Goal: Find specific fact: Find contact information

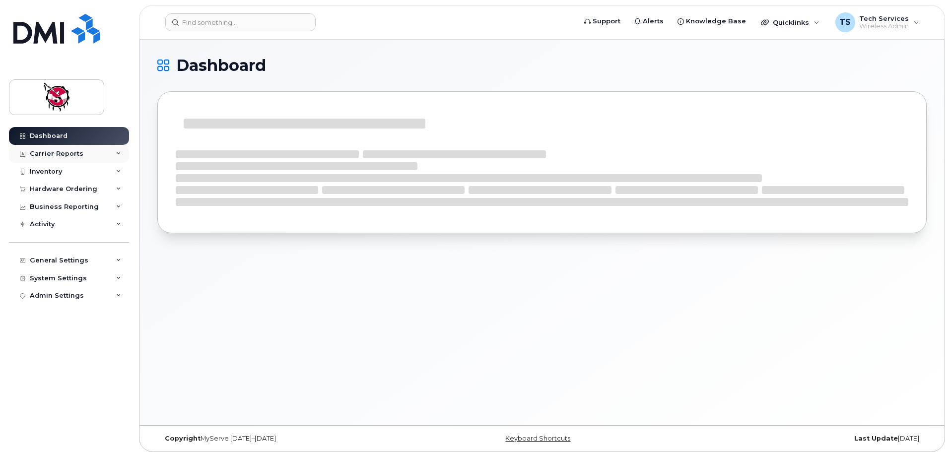
click at [50, 152] on div "Carrier Reports" at bounding box center [57, 154] width 54 height 8
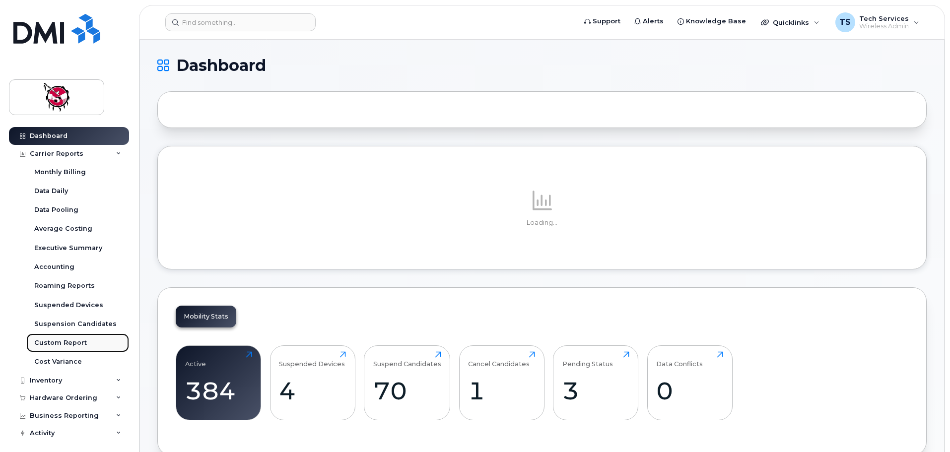
click at [57, 346] on div "Custom Report" at bounding box center [60, 343] width 53 height 9
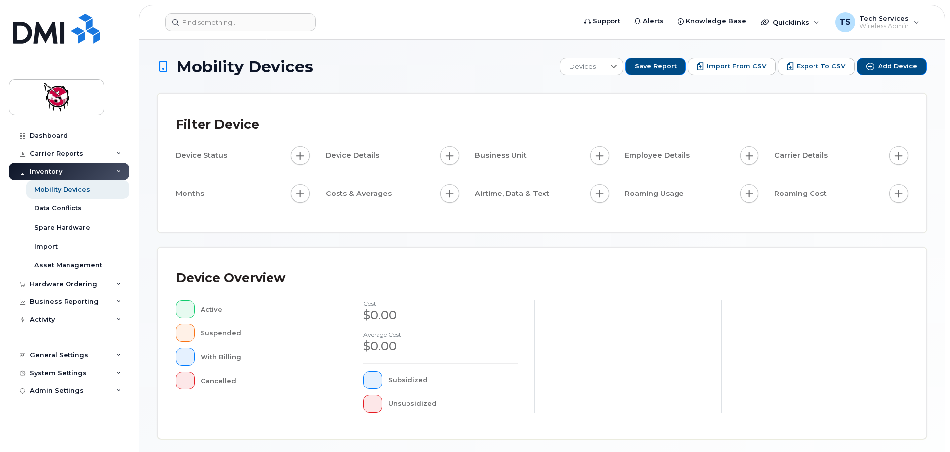
scroll to position [230, 0]
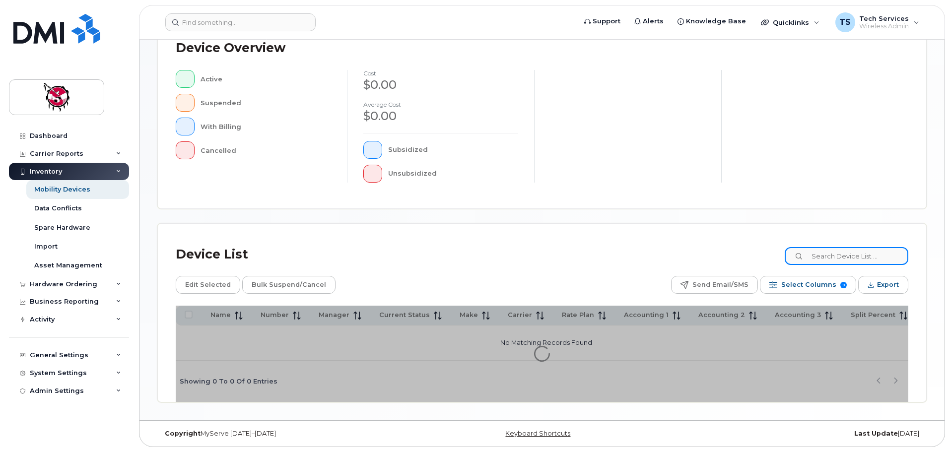
click at [852, 255] on input at bounding box center [847, 256] width 124 height 18
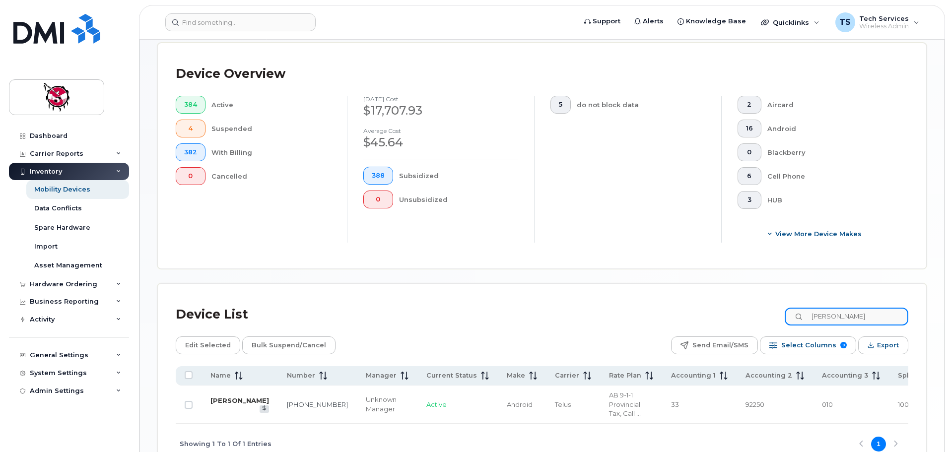
type input "[PERSON_NAME]"
click at [222, 397] on link "[PERSON_NAME]" at bounding box center [240, 401] width 59 height 8
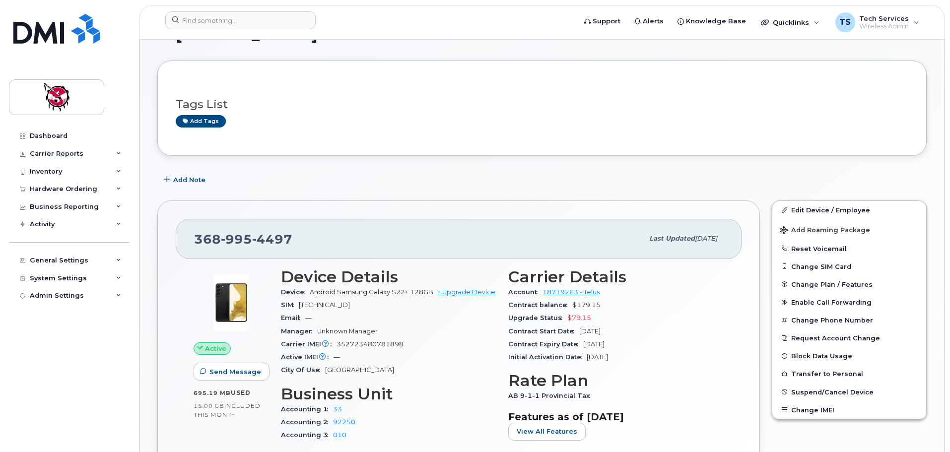
scroll to position [50, 0]
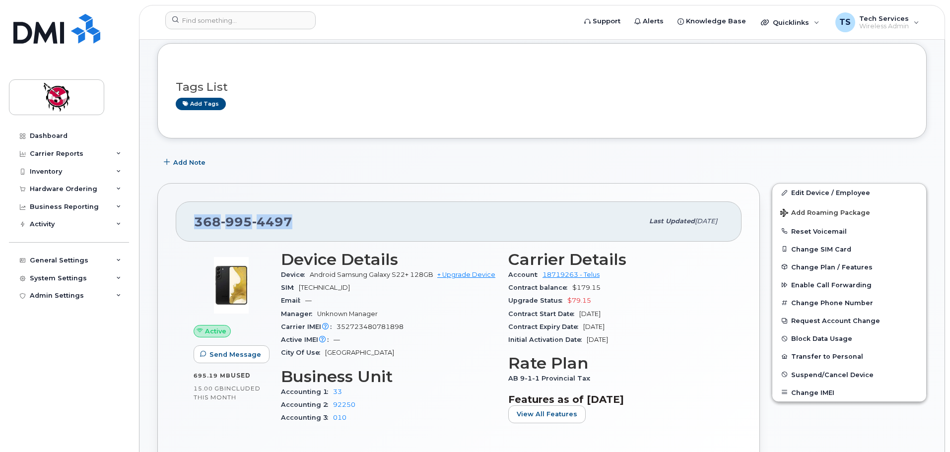
drag, startPoint x: 301, startPoint y: 216, endPoint x: 231, endPoint y: 227, distance: 70.9
click at [192, 220] on div "368 995 4497 Last updated Jun 12, 2025" at bounding box center [459, 222] width 566 height 40
copy span "368 995 4497"
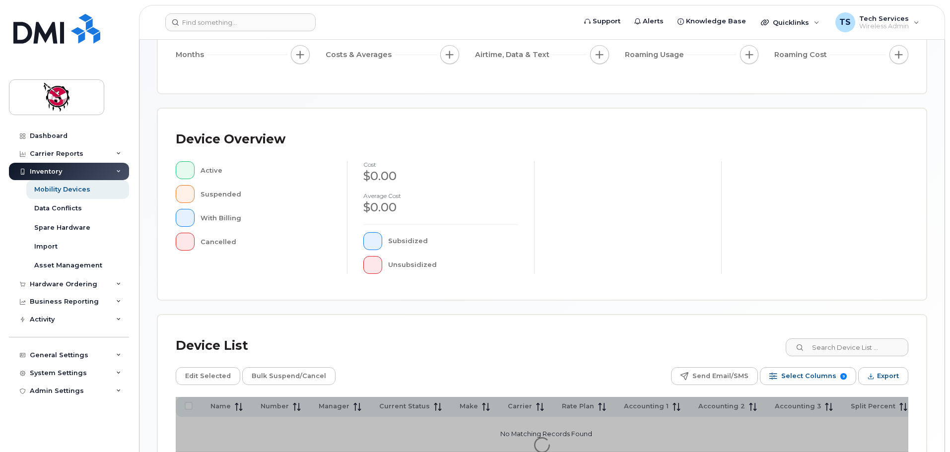
scroll to position [153, 0]
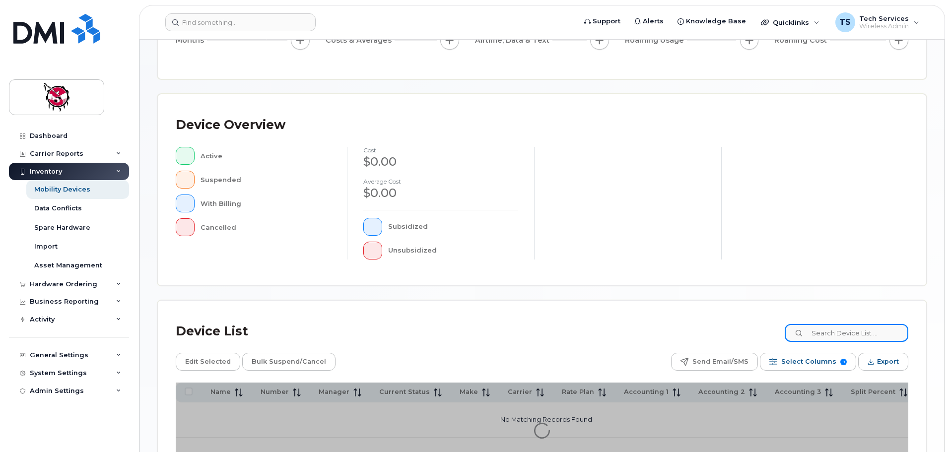
click at [859, 332] on input at bounding box center [847, 333] width 124 height 18
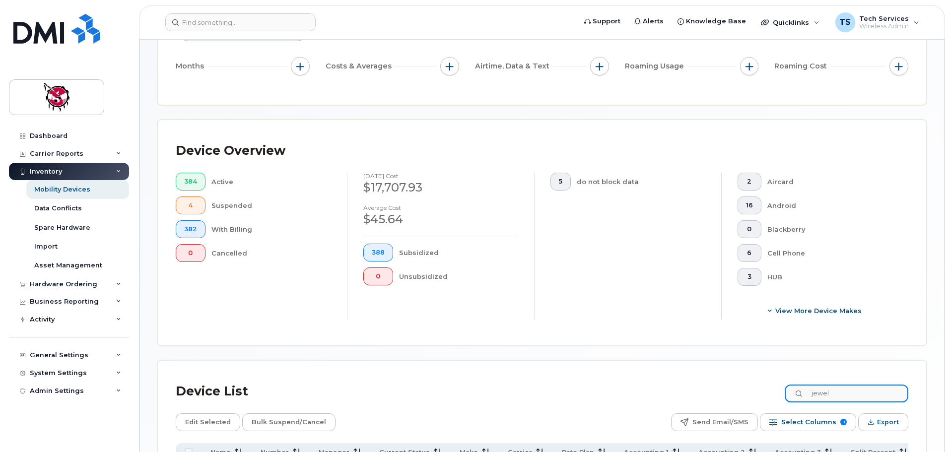
scroll to position [253, 0]
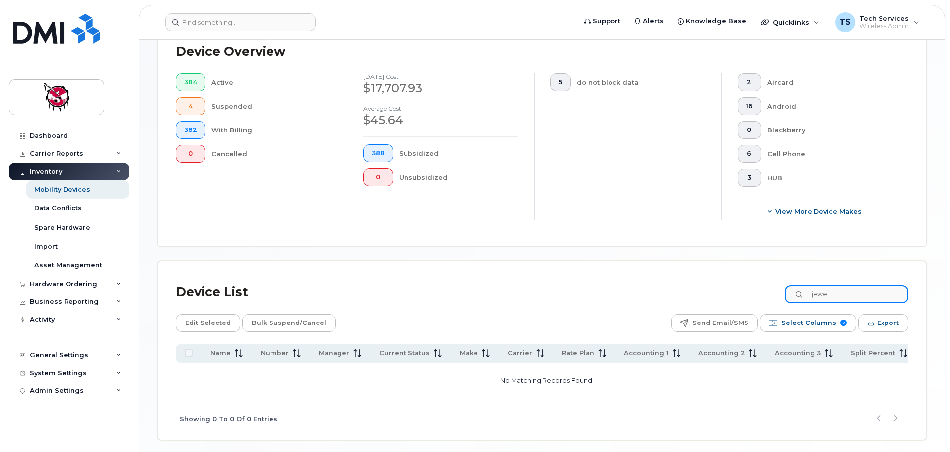
drag, startPoint x: 828, startPoint y: 286, endPoint x: 767, endPoint y: 285, distance: 60.6
click at [767, 285] on div "Device List jewel" at bounding box center [542, 293] width 733 height 26
type input "emily"
